Goal: Find specific page/section: Find specific page/section

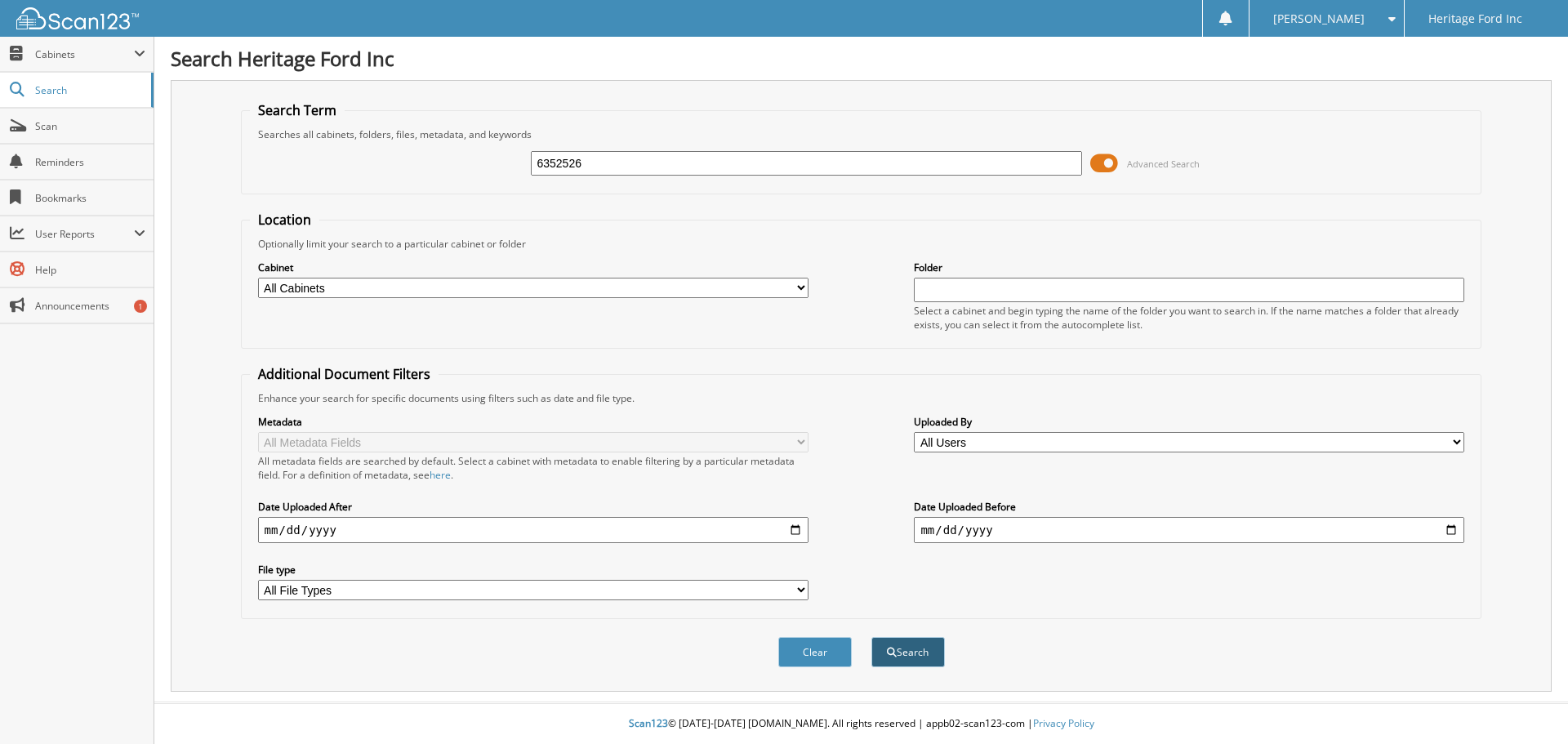
type input "6352526"
click at [904, 656] on button "Search" at bounding box center [907, 651] width 73 height 30
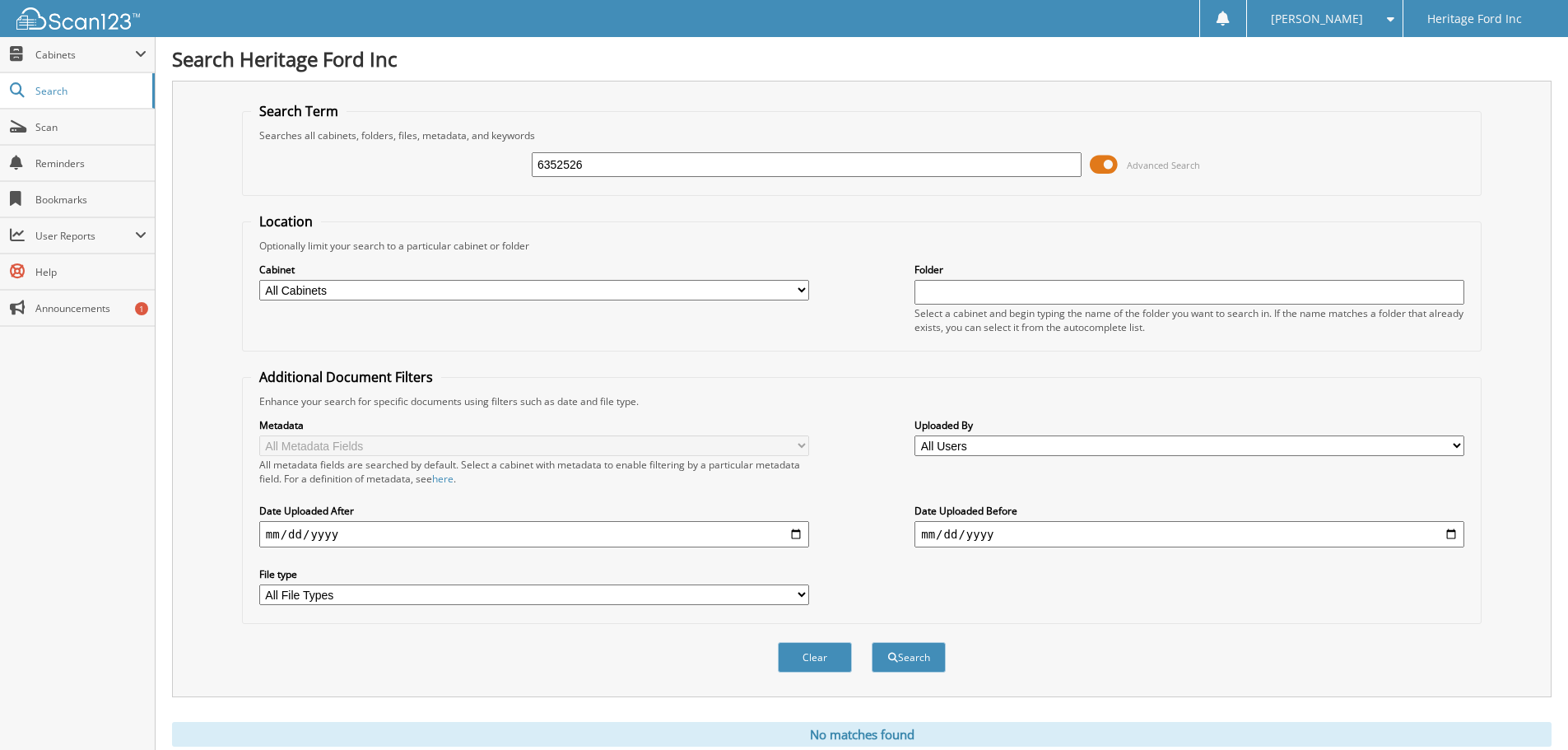
click at [562, 160] on input "6352526" at bounding box center [806, 164] width 550 height 25
click at [44, 64] on span "Cabinets" at bounding box center [77, 55] width 155 height 36
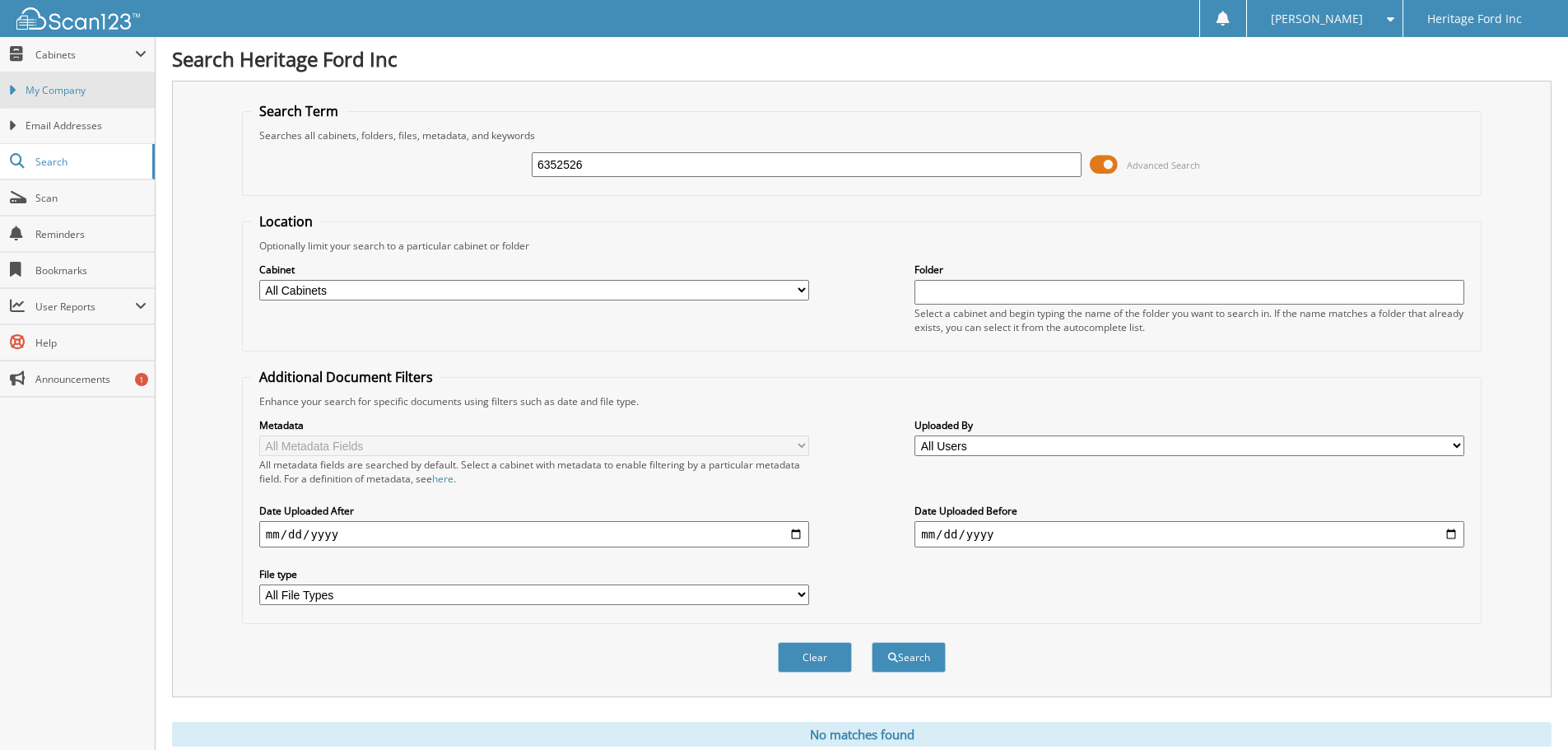
click at [67, 98] on link "My Company" at bounding box center [77, 89] width 155 height 36
